Goal: Information Seeking & Learning: Learn about a topic

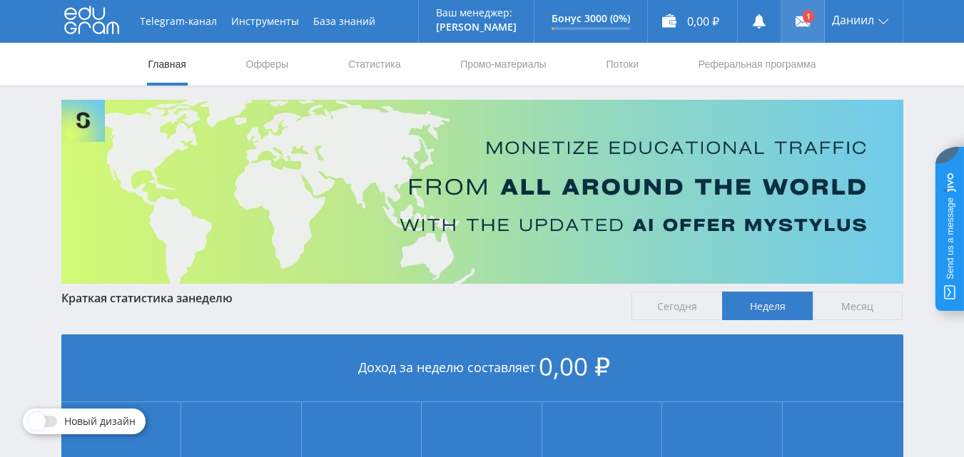
click at [803, 12] on link at bounding box center [802, 21] width 43 height 43
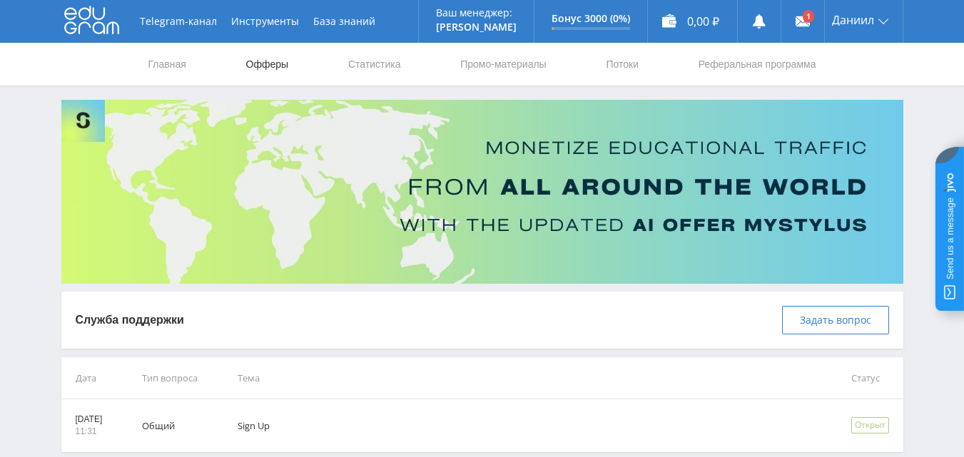
click at [265, 66] on link "Офферы" at bounding box center [268, 64] width 46 height 43
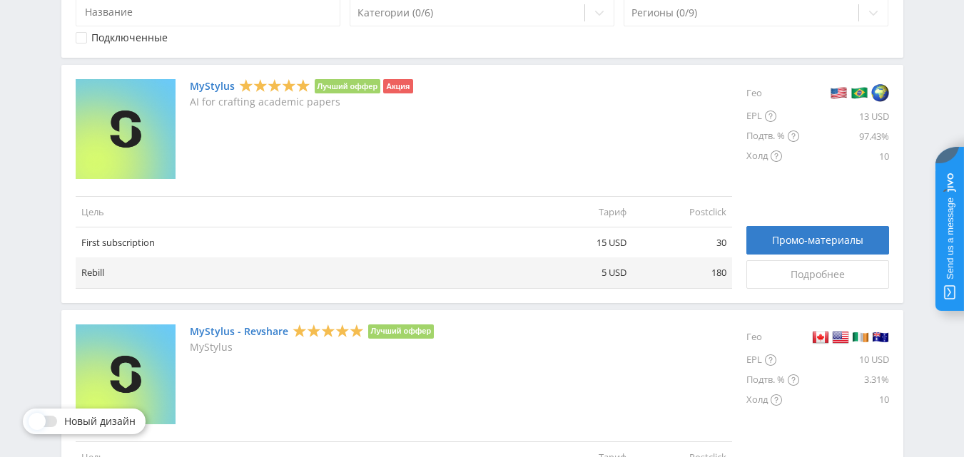
scroll to position [326, 0]
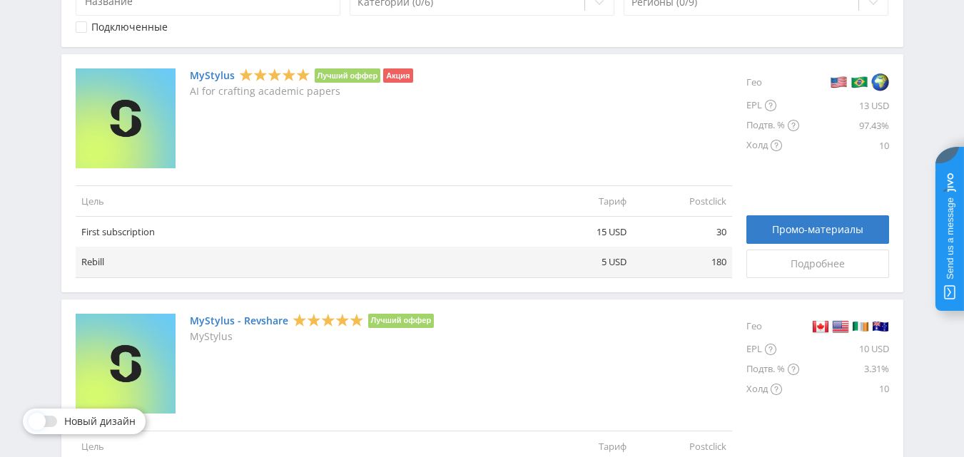
click at [213, 80] on link "MyStylus" at bounding box center [212, 75] width 45 height 11
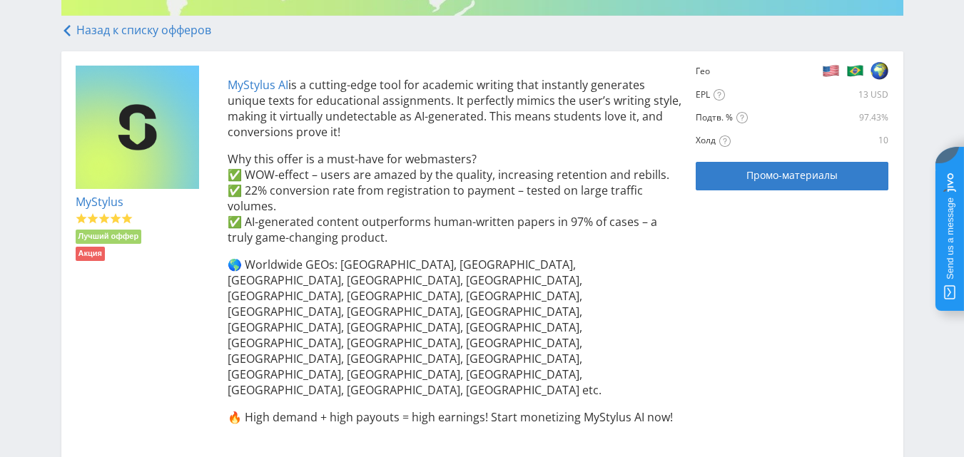
scroll to position [269, 0]
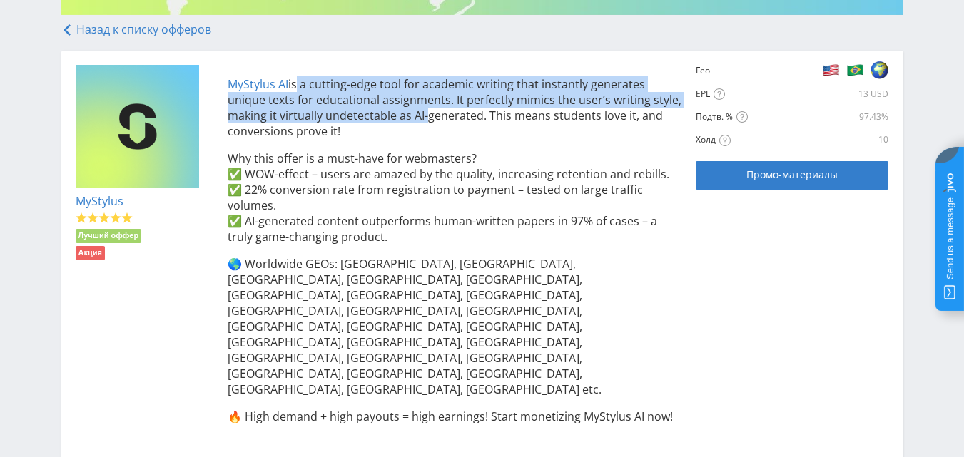
drag, startPoint x: 295, startPoint y: 78, endPoint x: 423, endPoint y: 122, distance: 135.2
click at [423, 122] on p "MyStylus AI is a cutting-edge tool for academic writing that instantly generate…" at bounding box center [455, 107] width 454 height 63
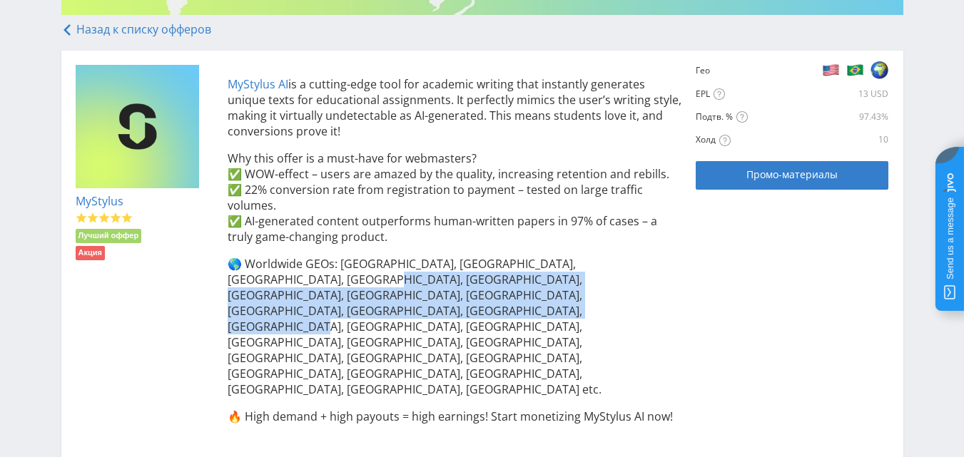
drag, startPoint x: 243, startPoint y: 314, endPoint x: 234, endPoint y: 280, distance: 35.3
click at [234, 280] on p "🌎 Worldwide GEOs: USA, UK, Canada, Australia, Mexico, Brazil, UAE, Turkey, Indi…" at bounding box center [455, 326] width 454 height 141
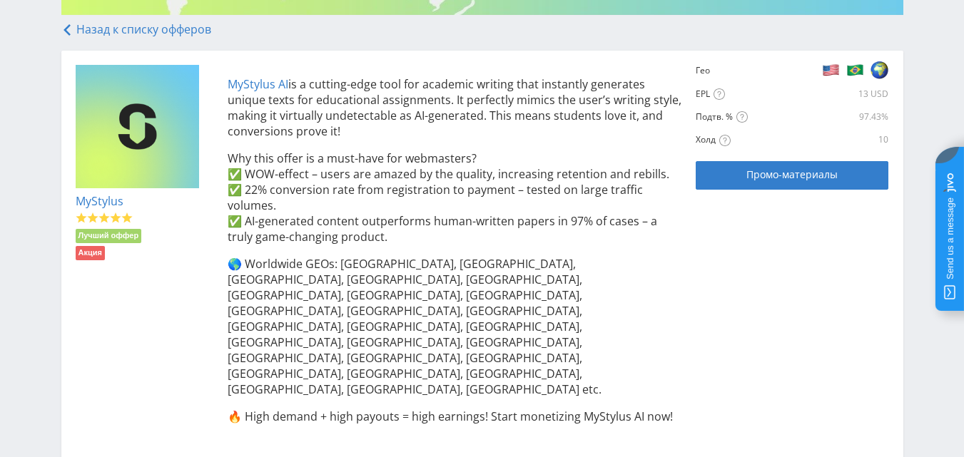
click at [237, 269] on p "🌎 Worldwide GEOs: USA, UK, Canada, Australia, Mexico, Brazil, UAE, Turkey, Indi…" at bounding box center [455, 326] width 454 height 141
click at [258, 278] on p "🌎 Worldwide GEOs: USA, UK, Canada, Australia, Mexico, Brazil, UAE, Turkey, Indi…" at bounding box center [455, 326] width 454 height 141
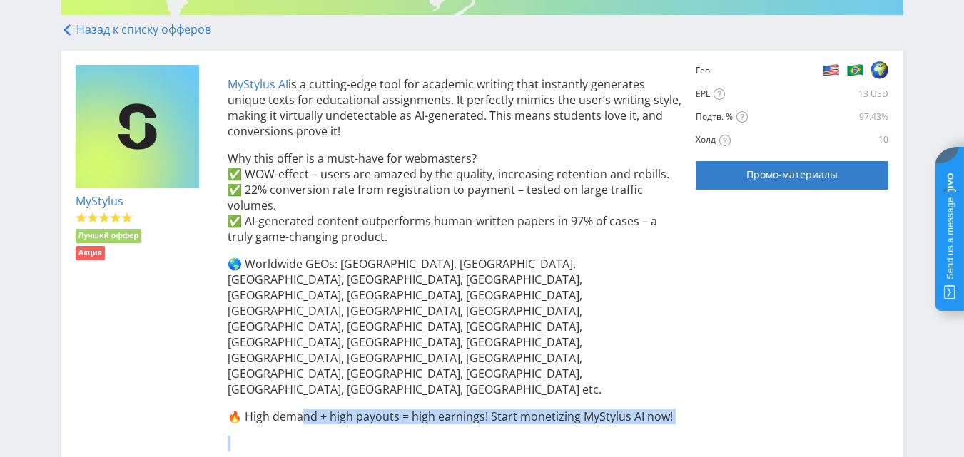
drag, startPoint x: 280, startPoint y: 353, endPoint x: 348, endPoint y: 321, distance: 75.0
click at [312, 330] on div "MyStylus AI is a cutting-edge tool for academic writing that instantly generate…" at bounding box center [447, 264] width 469 height 398
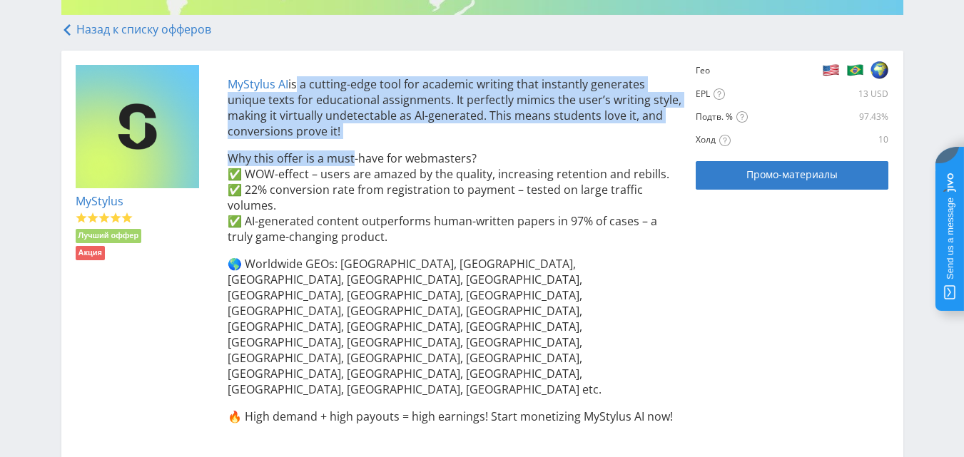
drag, startPoint x: 352, startPoint y: 142, endPoint x: 294, endPoint y: 83, distance: 82.7
click at [294, 83] on div "MyStylus AI is a cutting-edge tool for academic writing that instantly generate…" at bounding box center [447, 264] width 469 height 398
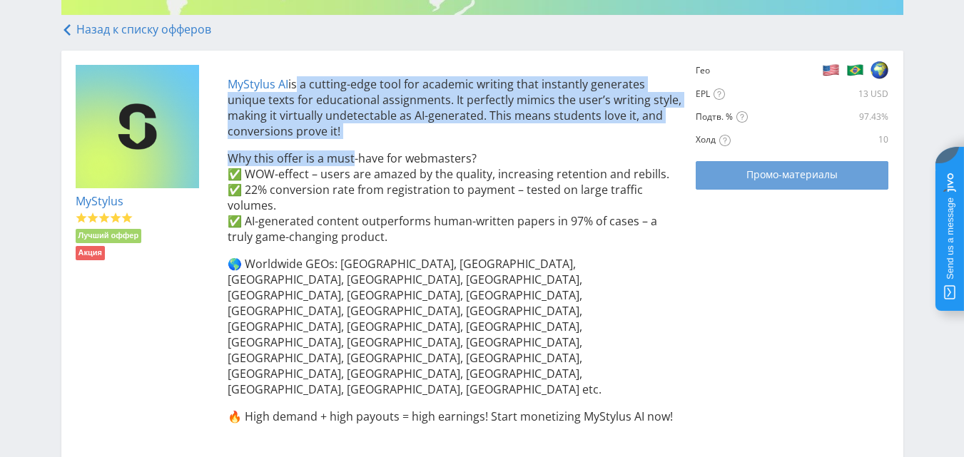
click at [745, 172] on div "Промо-материалы" at bounding box center [791, 174] width 157 height 11
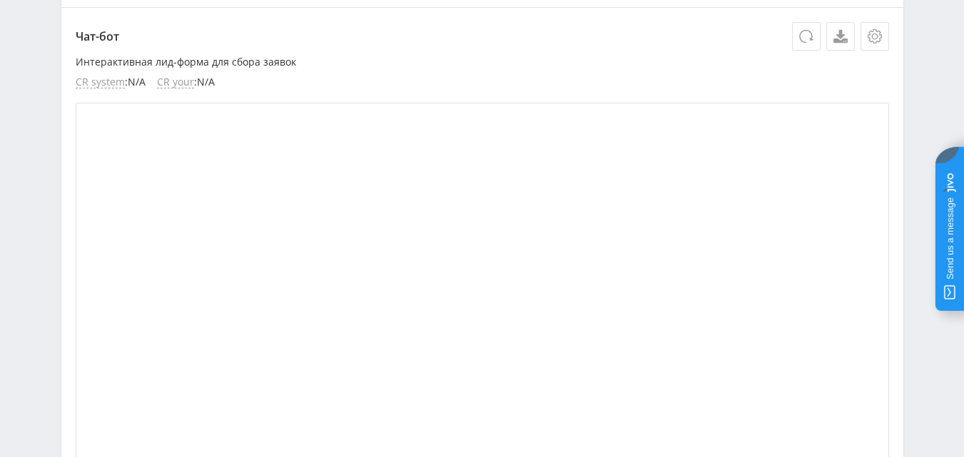
scroll to position [451, 0]
click at [220, 98] on div "Чат-бот Интерактивная лид-форма для сбора заявок CR system : N/A CR your : N/A …" at bounding box center [482, 335] width 842 height 656
drag, startPoint x: 123, startPoint y: 60, endPoint x: 240, endPoint y: 60, distance: 116.3
click at [240, 60] on p "Интерактивная лид-форма для сбора заявок" at bounding box center [482, 61] width 813 height 11
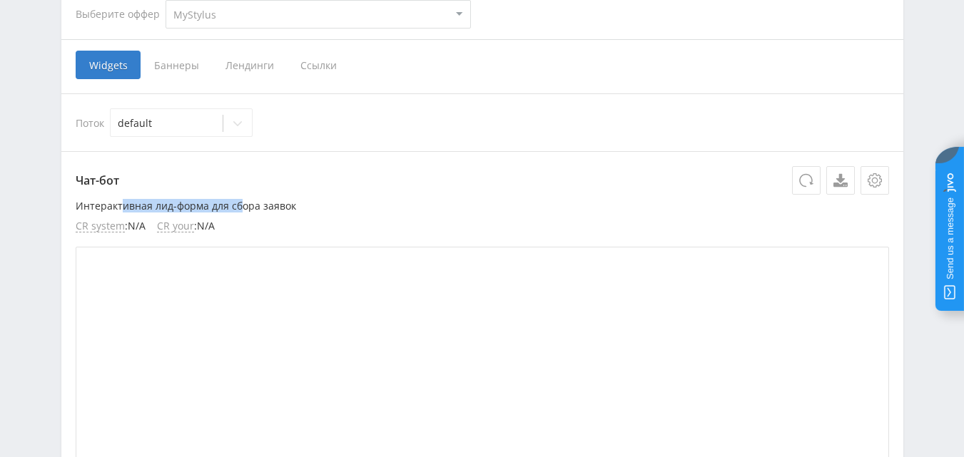
scroll to position [307, 0]
click at [472, 172] on p "Чат-бот" at bounding box center [482, 180] width 813 height 29
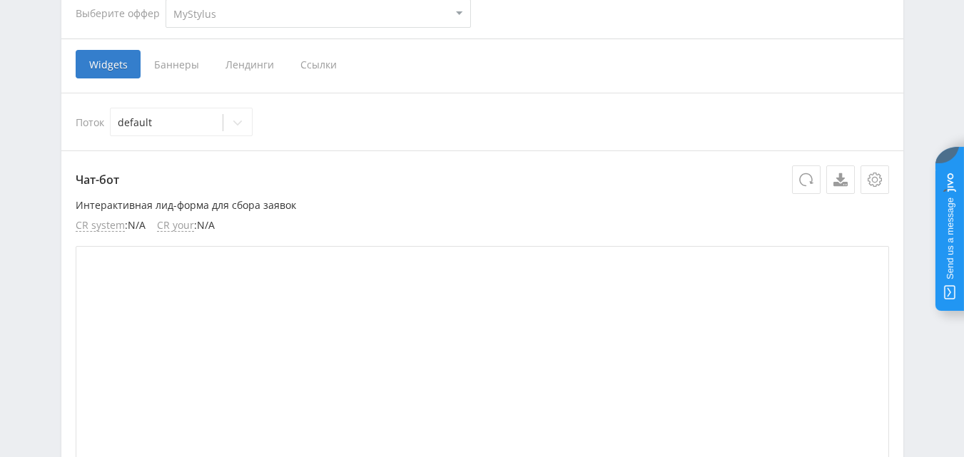
click at [847, 173] on icon at bounding box center [840, 180] width 14 height 14
click at [881, 53] on div "Widgets Баннеры Лендинги Ссылки" at bounding box center [482, 64] width 813 height 29
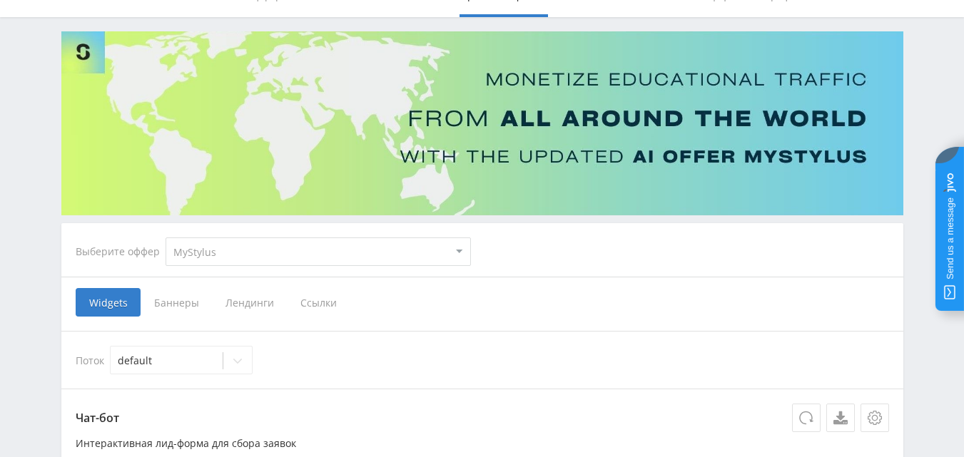
scroll to position [0, 0]
